Goal: Complete application form

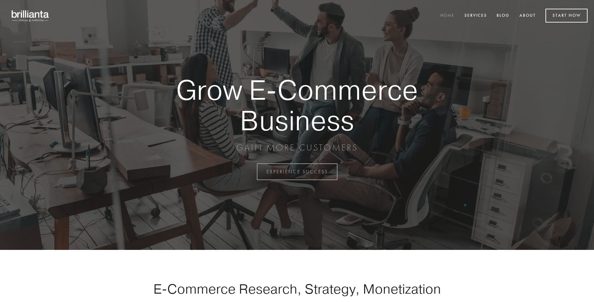
scroll to position [1686, 0]
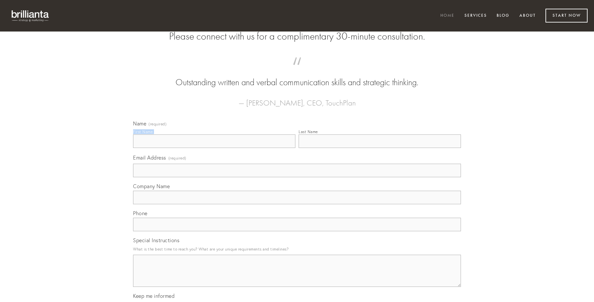
type input "[PERSON_NAME]"
click at [380, 148] on input "Last Name" at bounding box center [380, 141] width 162 height 14
type input "[PERSON_NAME]"
click at [297, 177] on input "Email Address (required)" at bounding box center [297, 171] width 328 height 14
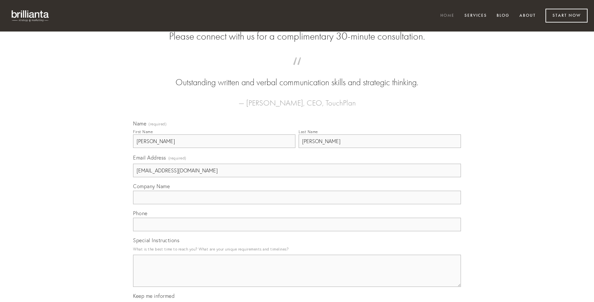
type input "[EMAIL_ADDRESS][DOMAIN_NAME]"
click at [297, 204] on input "Company Name" at bounding box center [297, 198] width 328 height 14
type input "cur"
click at [297, 231] on input "text" at bounding box center [297, 225] width 328 height 14
click at [297, 277] on textarea "Special Instructions" at bounding box center [297, 271] width 328 height 32
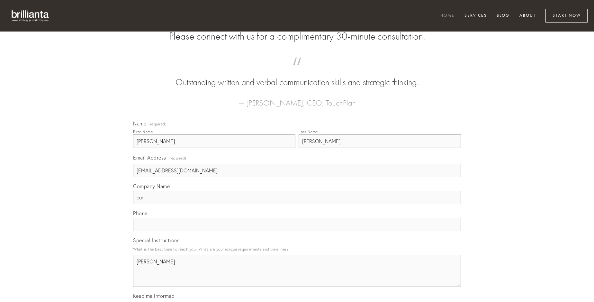
type textarea "[PERSON_NAME]"
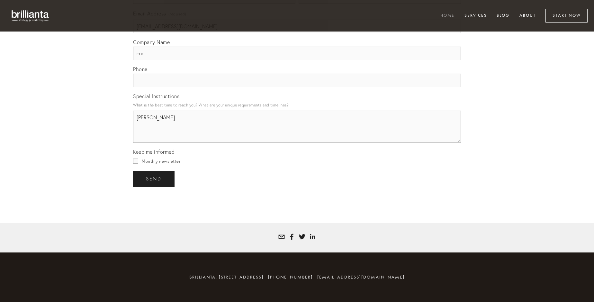
click at [154, 179] on span "send" at bounding box center [154, 179] width 16 height 6
